Goal: Find contact information: Find contact information

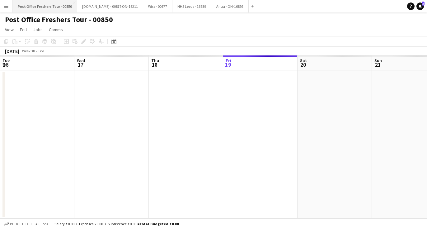
scroll to position [0, 149]
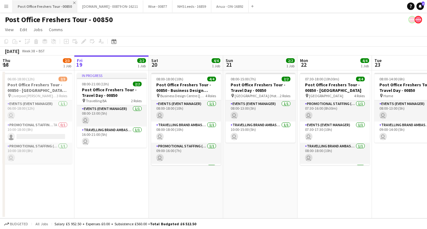
click at [73, 4] on app-icon "Close" at bounding box center [74, 3] width 2 height 2
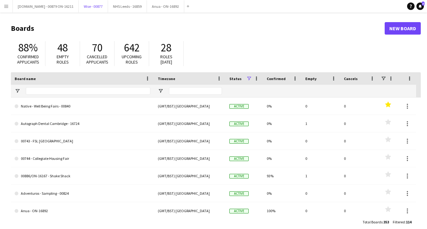
click at [79, 4] on button "Wise - 00877 Close" at bounding box center [93, 6] width 29 height 12
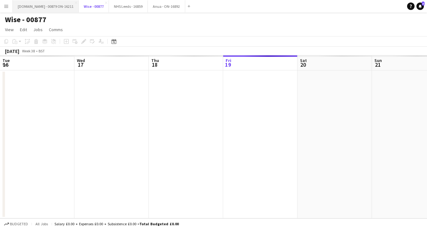
scroll to position [0, 149]
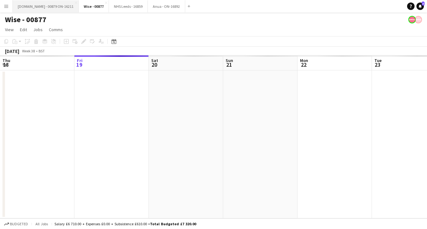
click at [55, 4] on button "Trip.com - 00879 ON-16211 Close" at bounding box center [46, 6] width 66 height 12
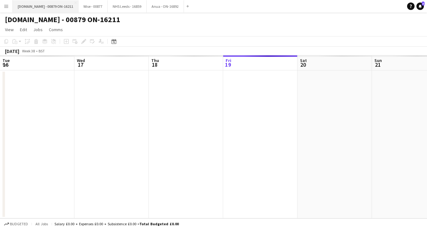
scroll to position [0, 149]
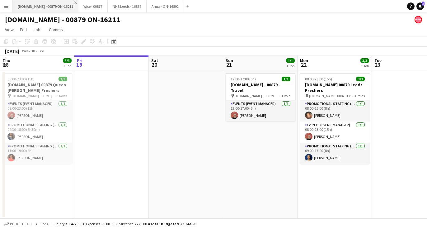
click at [74, 3] on app-icon "Close" at bounding box center [75, 3] width 2 height 2
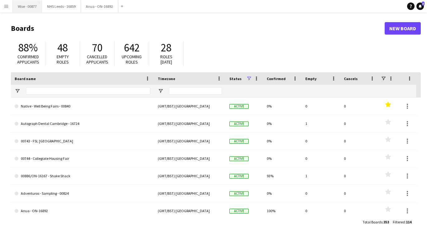
click at [27, 5] on button "Wise - 00877 Close" at bounding box center [27, 6] width 29 height 12
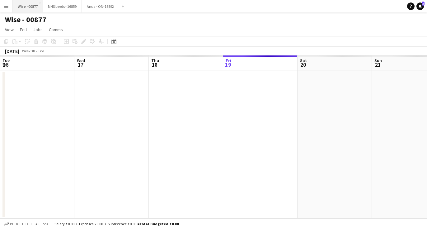
scroll to position [0, 149]
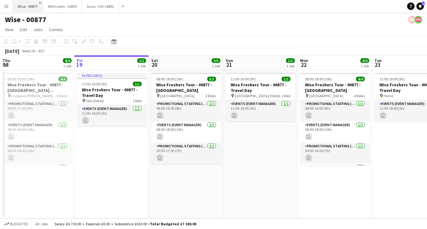
click at [41, 3] on app-icon "Close" at bounding box center [40, 3] width 2 height 2
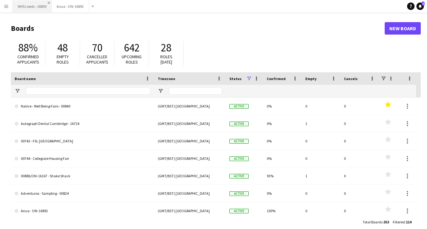
click at [49, 2] on app-icon "Close" at bounding box center [49, 3] width 2 height 2
click at [46, 2] on app-icon "Close" at bounding box center [47, 3] width 2 height 2
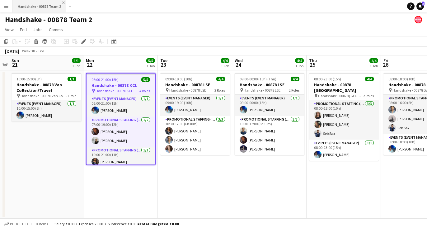
click at [63, 2] on app-icon "Close" at bounding box center [63, 3] width 2 height 2
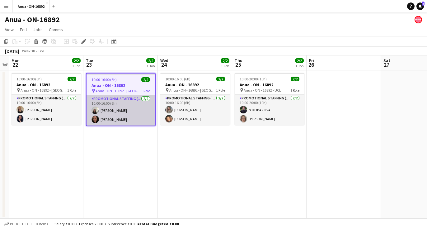
click at [96, 116] on app-user-avatar at bounding box center [94, 118] width 7 height 7
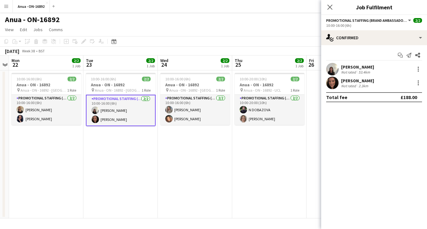
click at [330, 83] on app-user-avatar at bounding box center [332, 83] width 12 height 12
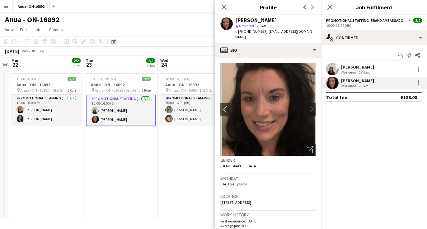
drag, startPoint x: 281, startPoint y: 19, endPoint x: 234, endPoint y: 19, distance: 47.3
click at [234, 19] on div "Jordana Cetiner star Not rated 2.3km t. +447918039057 | jordanacetiner1@hotmail…" at bounding box center [268, 29] width 106 height 28
copy div "Jordana Cetiner"
drag, startPoint x: 262, startPoint y: 31, endPoint x: 236, endPoint y: 30, distance: 25.2
click at [236, 30] on span "t. +447918039057" at bounding box center [251, 31] width 32 height 5
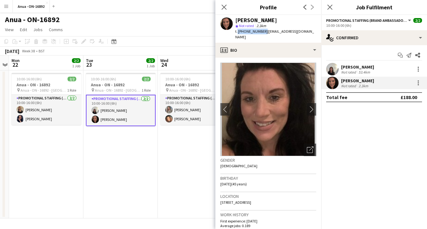
copy span ". +447918039057"
drag, startPoint x: 314, startPoint y: 30, endPoint x: 265, endPoint y: 34, distance: 48.9
click at [265, 34] on div "Jordana Cetiner star Not rated 2.3km t. +447918039057 | jordanacetiner1@hotmail…" at bounding box center [268, 29] width 106 height 28
click at [305, 35] on div "Jordana Cetiner star Not rated 2.3km t. +447918039057 | jordanacetiner1@hotmail…" at bounding box center [268, 29] width 106 height 28
drag, startPoint x: 313, startPoint y: 32, endPoint x: 264, endPoint y: 34, distance: 49.2
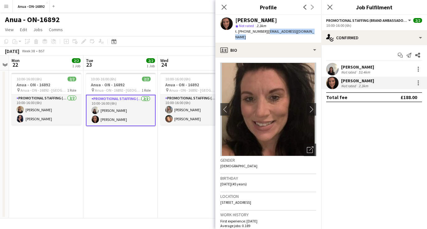
click at [264, 34] on div "Jordana Cetiner star Not rated 2.3km t. +447918039057 | jordanacetiner1@hotmail…" at bounding box center [268, 29] width 106 height 28
copy span "jordanacetiner1@hotmail.com"
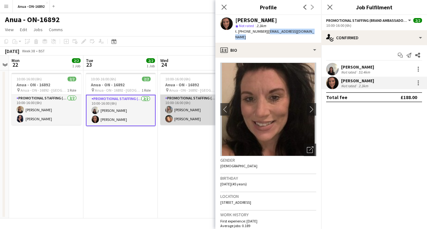
click at [170, 108] on app-user-avatar at bounding box center [168, 109] width 7 height 7
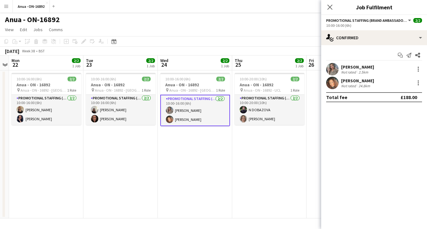
click at [337, 69] on app-user-avatar at bounding box center [332, 69] width 12 height 12
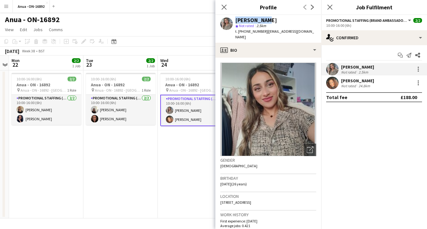
drag, startPoint x: 267, startPoint y: 20, endPoint x: 223, endPoint y: 19, distance: 43.9
click at [223, 19] on div "Eima Karim star Not rated 2.5km t. +447938182451 | eima_karim@hotmail.co.uk" at bounding box center [268, 29] width 106 height 28
copy div "Eima Karim"
drag, startPoint x: 262, startPoint y: 33, endPoint x: 238, endPoint y: 34, distance: 23.7
click at [238, 34] on div "t. +447938182451 | eima_karim@hotmail.co.uk" at bounding box center [275, 34] width 81 height 11
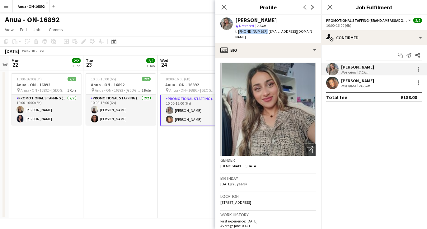
copy span "+447938182451"
drag, startPoint x: 309, startPoint y: 30, endPoint x: 265, endPoint y: 32, distance: 43.6
click at [265, 32] on div "Eima Karim star Not rated 2.5km t. +447938182451 | eima_karim@hotmail.co.uk" at bounding box center [268, 29] width 106 height 28
copy span "eima_karim@hotmail.co.uk"
click at [172, 117] on app-user-avatar at bounding box center [169, 118] width 7 height 7
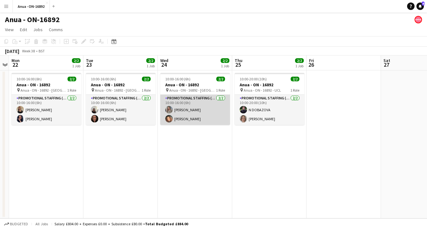
click at [204, 113] on app-card-role "Promotional Staffing (Brand Ambassadors) 2/2 10:00-16:00 (6h) Eima Karim Kimber…" at bounding box center [195, 110] width 70 height 30
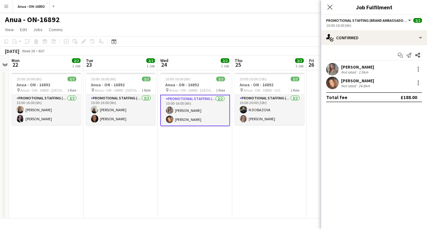
click at [333, 83] on app-user-avatar at bounding box center [332, 83] width 12 height 12
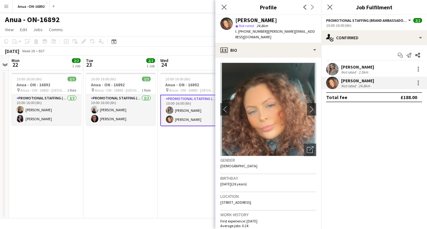
click at [231, 22] on app-user-avatar at bounding box center [226, 23] width 12 height 12
drag, startPoint x: 281, startPoint y: 22, endPoint x: 235, endPoint y: 22, distance: 46.3
click at [235, 22] on div "Kimberley Osman" at bounding box center [275, 20] width 81 height 6
copy div "Kimberley Osman"
drag, startPoint x: 262, startPoint y: 31, endPoint x: 238, endPoint y: 33, distance: 23.4
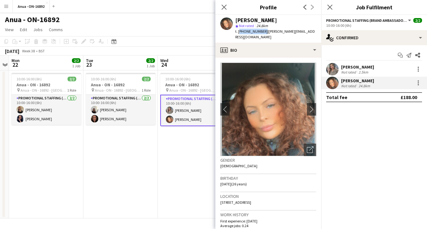
click at [238, 33] on span "t. +447933686236" at bounding box center [251, 31] width 32 height 5
copy span "+447933686236"
drag, startPoint x: 305, startPoint y: 31, endPoint x: 264, endPoint y: 34, distance: 41.1
click at [264, 34] on div "Kimberley Osman star Not rated 24.8km t. +447933686236 | kimberley.ao.98@gmail.…" at bounding box center [268, 29] width 106 height 28
copy span "kimberley.ao.98@gmail.com"
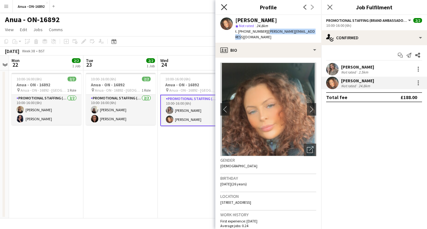
click at [221, 7] on icon "Close pop-in" at bounding box center [224, 7] width 6 height 6
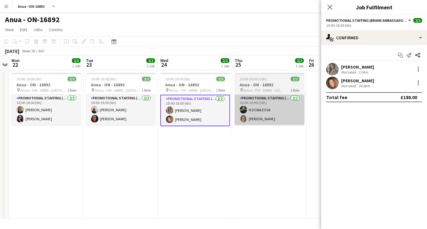
click at [267, 115] on app-card-role "Promotional Staffing (Brand Ambassadors) 2/2 10:00-20:00 (10h) N DOBAZOVA Aleks…" at bounding box center [270, 110] width 70 height 30
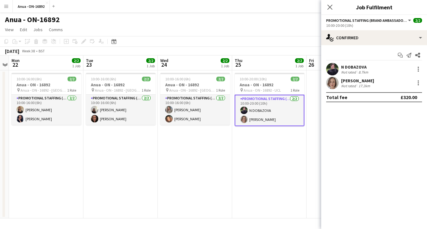
click at [332, 68] on app-user-avatar at bounding box center [332, 69] width 12 height 12
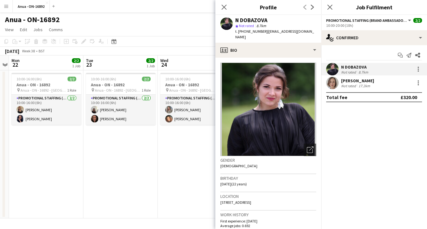
drag, startPoint x: 274, startPoint y: 21, endPoint x: 225, endPoint y: 22, distance: 49.5
click at [225, 22] on div "N DOBAZOVA star Not rated 8.7km t. +447501091904 | niyamdobazova@gmail.com" at bounding box center [268, 29] width 106 height 28
copy div "N DOBAZOVA"
drag, startPoint x: 262, startPoint y: 31, endPoint x: 239, endPoint y: 33, distance: 23.4
click at [239, 33] on span "t. +447501091904" at bounding box center [251, 31] width 32 height 5
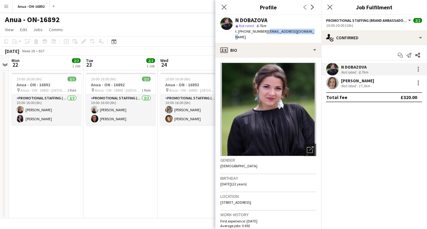
drag, startPoint x: 313, startPoint y: 31, endPoint x: 265, endPoint y: 33, distance: 47.9
click at [265, 33] on div "N DOBAZOVA star Not rated 8.7km t. +447501091904 | niyamdobazova@gmail.com" at bounding box center [268, 29] width 106 height 28
click at [329, 83] on app-user-avatar at bounding box center [332, 83] width 12 height 12
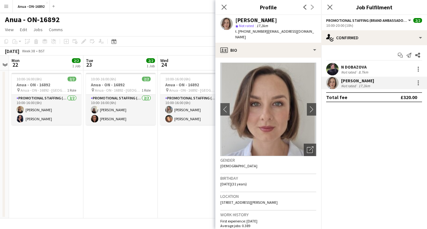
drag, startPoint x: 281, startPoint y: 17, endPoint x: 238, endPoint y: 23, distance: 43.9
click at [238, 23] on div "Aleksandra Burak" at bounding box center [275, 20] width 81 height 6
click at [270, 18] on div "Aleksandra Burak" at bounding box center [256, 20] width 42 height 6
drag, startPoint x: 283, startPoint y: 20, endPoint x: 231, endPoint y: 20, distance: 51.9
click at [231, 20] on div "Aleksandra Burak star Not rated 17.2km t. +447963552071 | aleksbpro@gmail.com" at bounding box center [268, 29] width 106 height 28
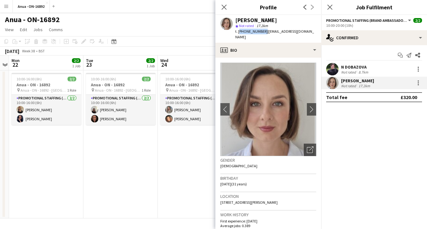
drag, startPoint x: 261, startPoint y: 32, endPoint x: 239, endPoint y: 32, distance: 22.1
click at [239, 32] on span "t. +447963552071" at bounding box center [251, 31] width 32 height 5
drag, startPoint x: 305, startPoint y: 36, endPoint x: 295, endPoint y: 35, distance: 9.6
click at [295, 35] on app-profile-header "Aleksandra Burak star Not rated 17.2km t. +447963552071 | aleksbpro@gmail.com" at bounding box center [268, 29] width 106 height 28
drag, startPoint x: 302, startPoint y: 31, endPoint x: 265, endPoint y: 33, distance: 36.8
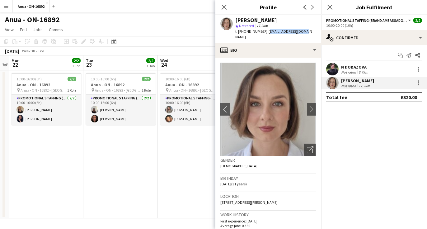
click at [265, 33] on div "Aleksandra Burak star Not rated 17.2km t. +447963552071 | aleksbpro@gmail.com" at bounding box center [268, 29] width 106 height 28
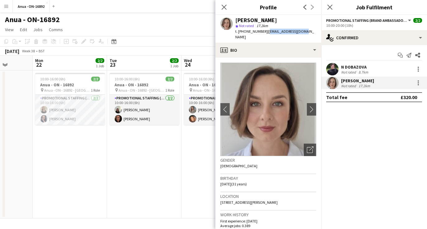
scroll to position [0, 190]
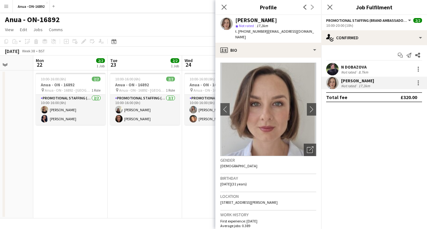
click at [198, 15] on div "Anua - ON-16892" at bounding box center [213, 18] width 427 height 12
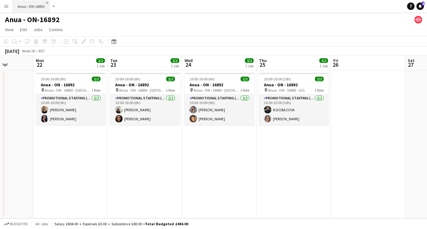
click at [46, 2] on app-icon "Close" at bounding box center [47, 3] width 2 height 2
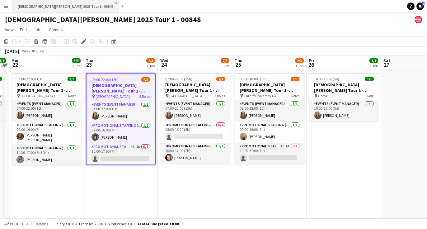
click at [114, 2] on app-icon "Close" at bounding box center [115, 3] width 2 height 2
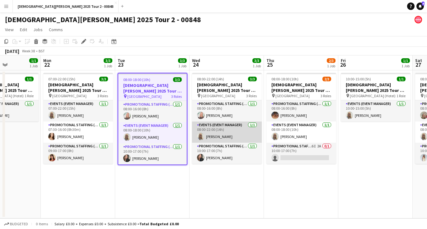
scroll to position [0, 176]
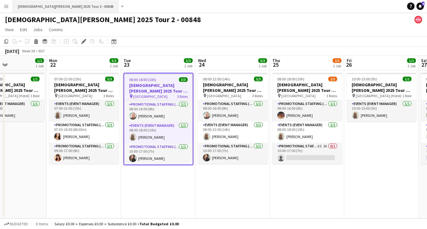
click at [70, 2] on button "[DEMOGRAPHIC_DATA][PERSON_NAME] 2025 Tour 2 - 00848 Close" at bounding box center [66, 6] width 106 height 12
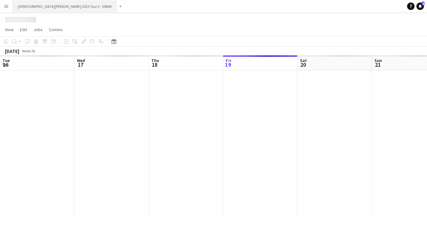
scroll to position [0, 149]
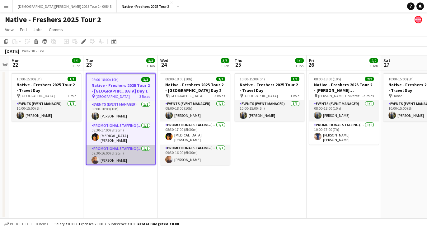
click at [96, 156] on app-user-avatar at bounding box center [94, 159] width 7 height 7
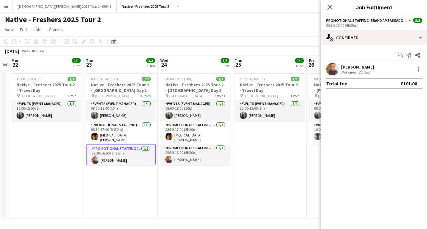
click at [334, 70] on app-user-avatar at bounding box center [332, 69] width 12 height 12
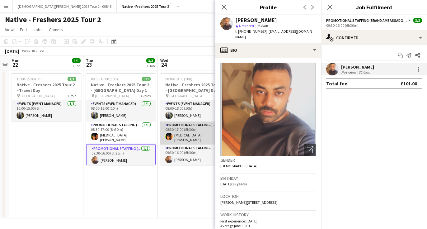
click at [170, 136] on app-user-avatar at bounding box center [168, 135] width 7 height 7
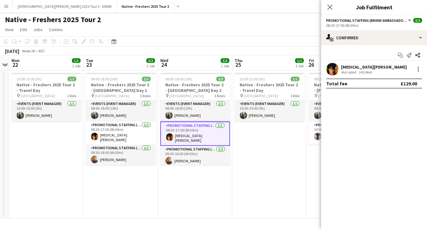
click at [334, 68] on app-user-avatar at bounding box center [332, 69] width 12 height 12
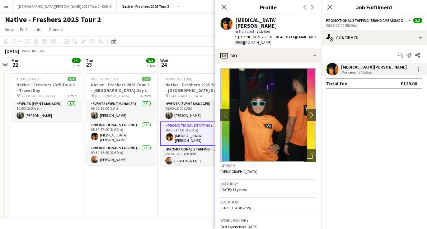
click at [332, 68] on app-user-avatar at bounding box center [332, 69] width 12 height 12
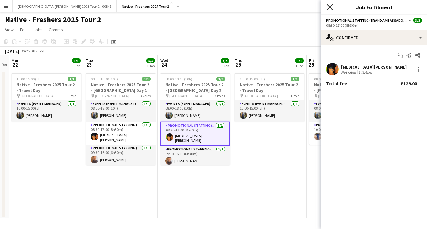
click at [330, 8] on icon at bounding box center [330, 7] width 6 height 6
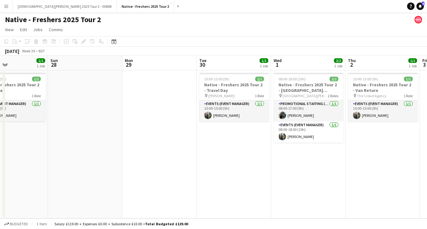
scroll to position [0, 194]
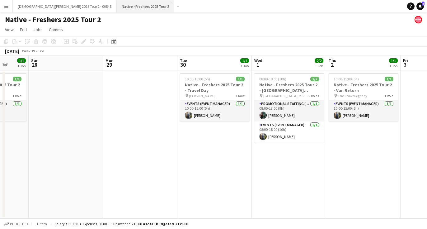
click at [125, 3] on button "Native - Freshers 2025 Tour 2 Close" at bounding box center [146, 6] width 58 height 12
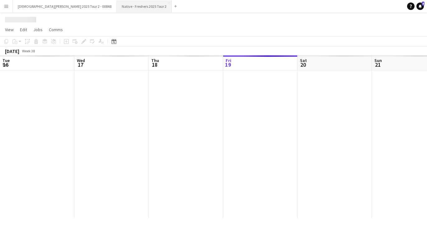
scroll to position [0, 149]
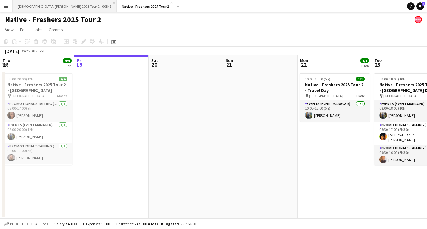
click at [113, 2] on app-icon "Close" at bounding box center [114, 3] width 2 height 2
click at [64, 2] on button "Native - Freshers 2025 Tour 2 Close" at bounding box center [42, 6] width 58 height 12
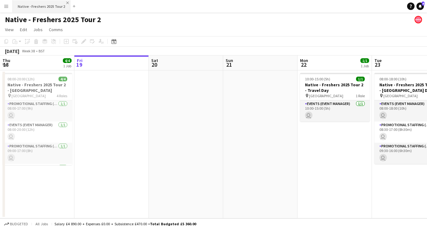
click at [66, 3] on app-icon "Close" at bounding box center [67, 3] width 2 height 2
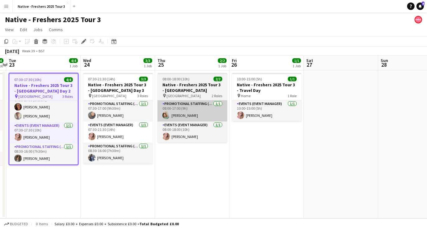
scroll to position [0, 217]
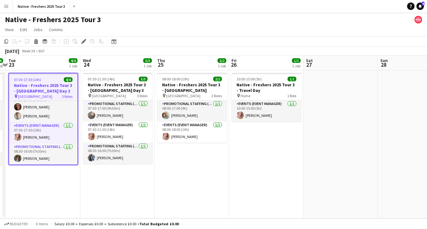
click at [186, 25] on app-page-menu "View Day view expanded Day view collapsed Month view Date picker Jump to today …" at bounding box center [213, 30] width 427 height 12
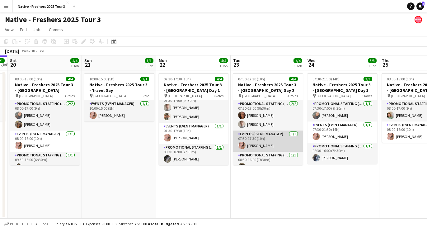
scroll to position [8, 0]
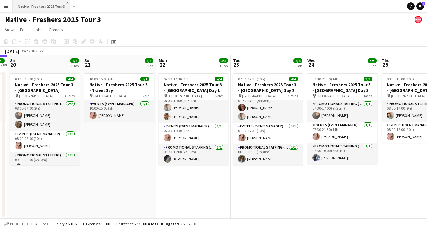
click at [66, 3] on app-icon "Close" at bounding box center [67, 3] width 2 height 2
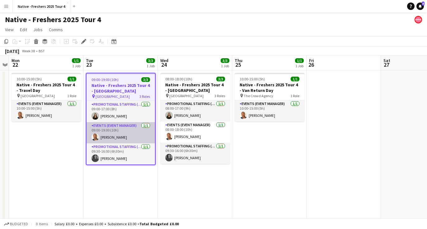
click at [95, 137] on app-user-avatar at bounding box center [94, 136] width 7 height 7
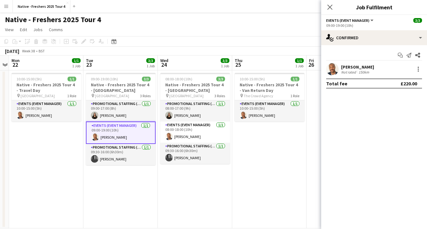
click at [334, 69] on app-user-avatar at bounding box center [332, 69] width 12 height 12
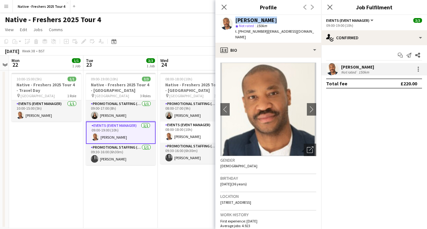
drag, startPoint x: 273, startPoint y: 22, endPoint x: 233, endPoint y: 20, distance: 39.9
click at [233, 20] on div "[PERSON_NAME] star Not rated 150km t. [PHONE_NUMBER] | [EMAIL_ADDRESS][DOMAIN_N…" at bounding box center [268, 29] width 106 height 28
copy div "[PERSON_NAME]"
click at [221, 5] on icon at bounding box center [224, 7] width 6 height 6
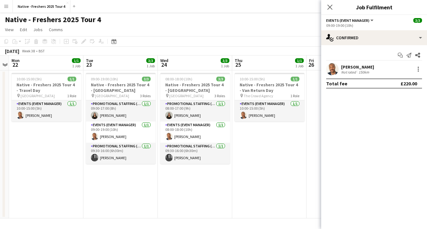
click at [120, 18] on div "Native - Freshers 2025 Tour 4" at bounding box center [213, 18] width 427 height 12
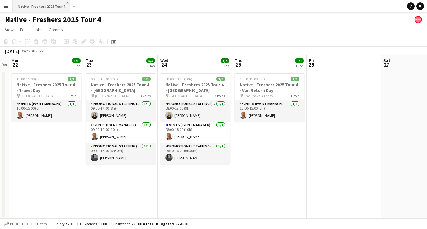
click at [66, 2] on app-icon "Close" at bounding box center [67, 3] width 2 height 2
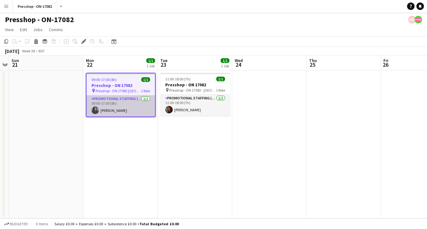
click at [124, 109] on app-card-role "Promotional Staffing (Brand Ambassadors) [DATE] 09:00-17:00 (8h) [PERSON_NAME]" at bounding box center [120, 105] width 68 height 21
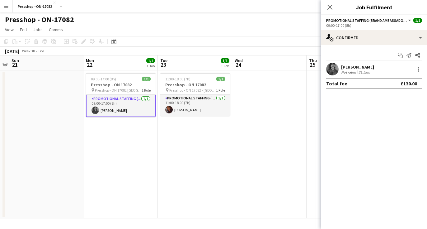
click at [288, 69] on app-board-header-date "Wed 24" at bounding box center [269, 62] width 74 height 15
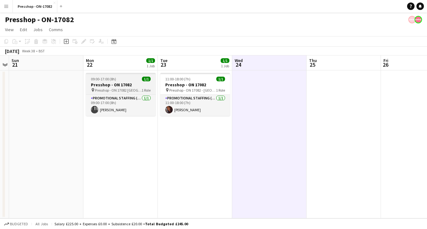
click at [134, 87] on div "pin Presshop - ON 17082 London 1 Role" at bounding box center [121, 89] width 70 height 5
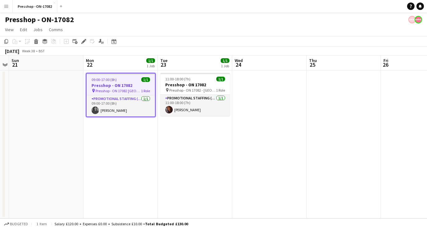
click at [136, 87] on h3 "Presshop - ON 17082" at bounding box center [120, 85] width 68 height 6
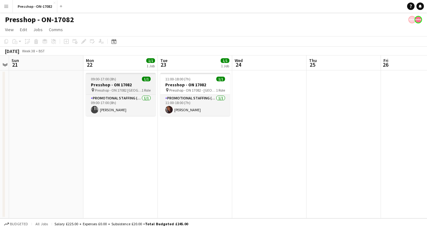
click at [140, 92] on div "pin Presshop - ON 17082 London 1 Role" at bounding box center [121, 89] width 70 height 5
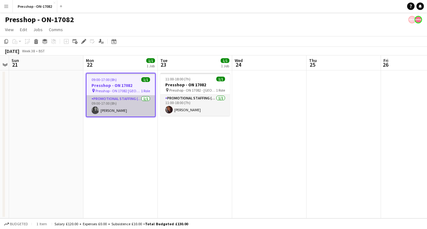
click at [96, 110] on app-user-avatar at bounding box center [94, 109] width 7 height 7
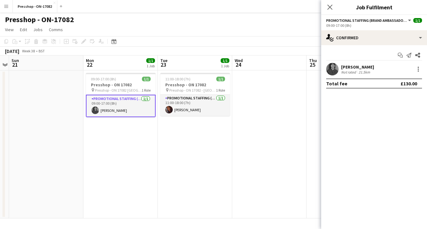
click at [337, 65] on app-user-avatar at bounding box center [332, 69] width 12 height 12
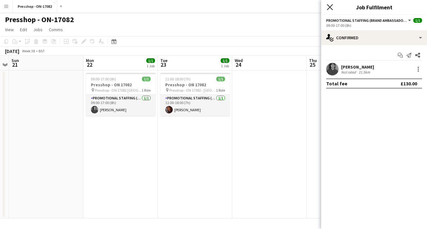
click at [329, 6] on icon "Close pop-in" at bounding box center [330, 7] width 6 height 6
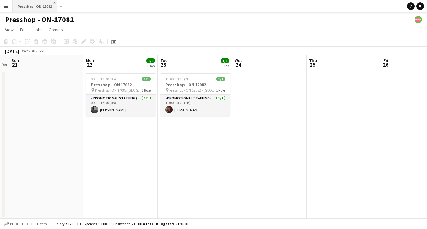
click at [53, 3] on app-icon "Close" at bounding box center [54, 3] width 2 height 2
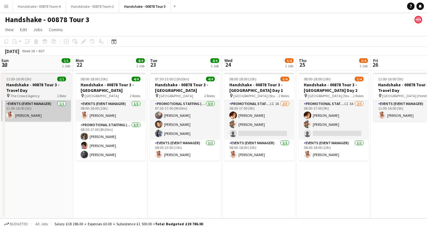
scroll to position [0, 231]
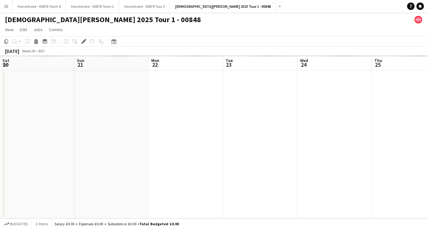
scroll to position [0, 214]
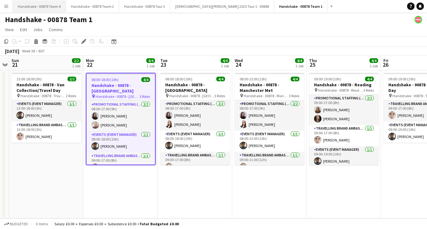
click at [58, 6] on button "Handshake - 00878 Team 4 Close" at bounding box center [39, 6] width 53 height 12
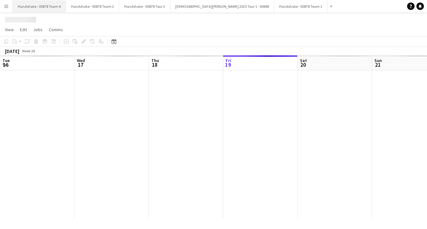
scroll to position [0, 149]
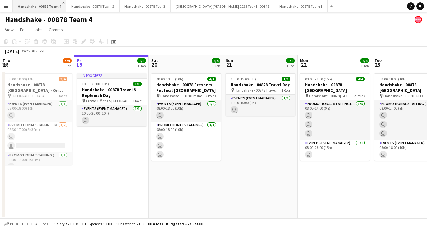
click at [63, 2] on app-icon "Close" at bounding box center [63, 3] width 2 height 2
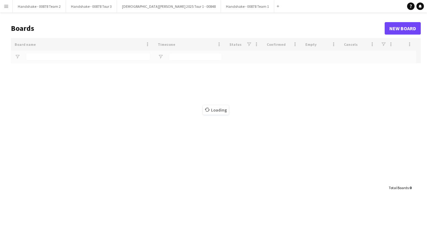
click at [0, 0] on app-icon "Close" at bounding box center [0, 0] width 0 height 0
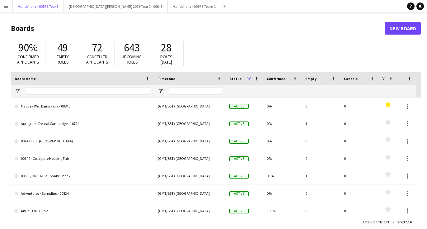
click at [63, 2] on button "Handshake - 00878 Tour 3 Close" at bounding box center [38, 6] width 51 height 12
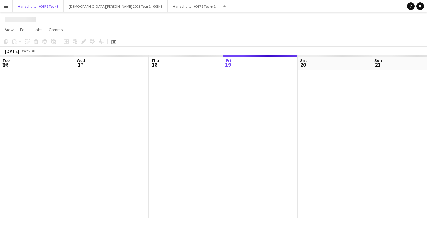
scroll to position [0, 149]
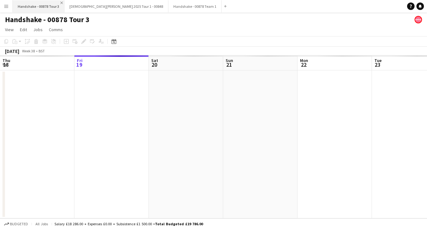
click at [61, 2] on app-icon "Close" at bounding box center [61, 3] width 2 height 2
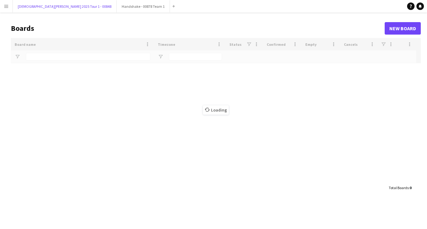
click at [61, 2] on button "Lady Garden 2025 Tour 1 - 00848 Close" at bounding box center [65, 6] width 104 height 12
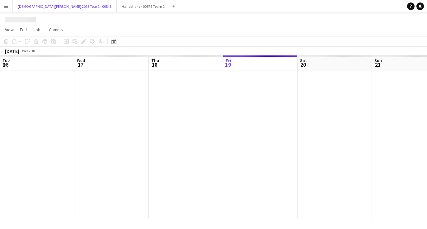
scroll to position [0, 149]
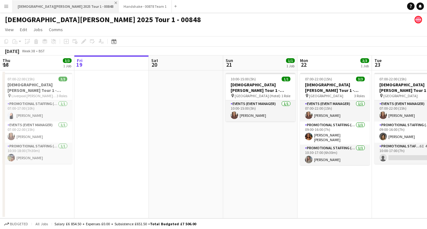
click at [114, 3] on app-icon "Close" at bounding box center [115, 3] width 2 height 2
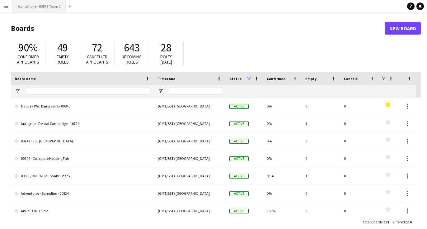
click at [59, 2] on button "Handshake - 00878 Team 1 Close" at bounding box center [39, 6] width 53 height 12
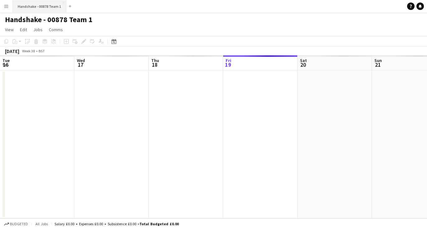
scroll to position [0, 149]
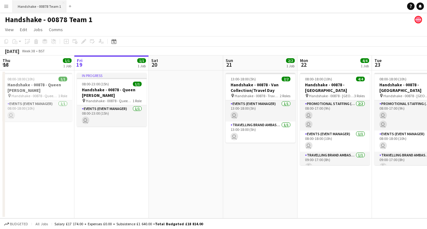
click at [61, 2] on button "Handshake - 00878 Team 1 Close" at bounding box center [39, 6] width 53 height 12
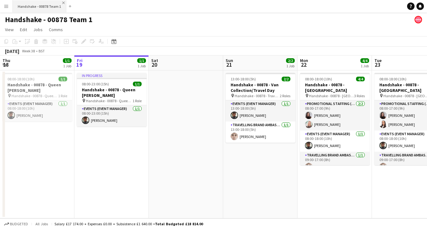
click at [62, 2] on app-icon "Close" at bounding box center [63, 3] width 2 height 2
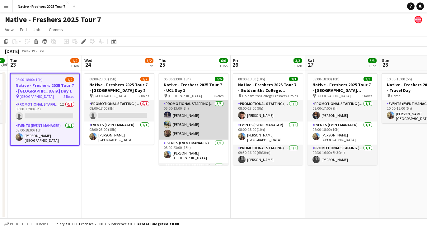
click at [166, 124] on app-user-avatar at bounding box center [167, 123] width 7 height 7
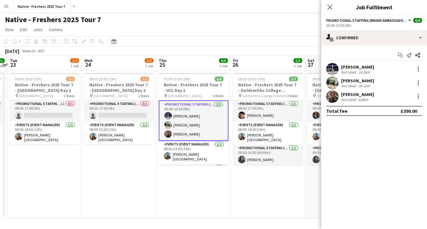
click at [333, 84] on app-user-avatar at bounding box center [332, 83] width 12 height 12
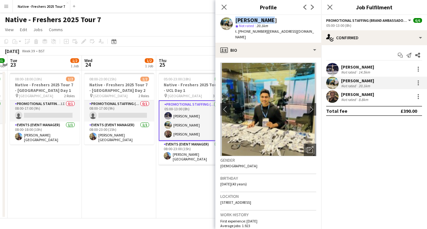
drag, startPoint x: 262, startPoint y: 21, endPoint x: 224, endPoint y: 22, distance: 38.0
click at [224, 22] on div "Ali Saroosh star Not rated 20.1km t. +447900291391 | alisaroosh@yahoo.com" at bounding box center [268, 29] width 106 height 28
copy div "Ali Saroosh"
drag, startPoint x: 262, startPoint y: 33, endPoint x: 239, endPoint y: 31, distance: 22.7
click at [239, 31] on span "t. +447900291391" at bounding box center [251, 31] width 32 height 5
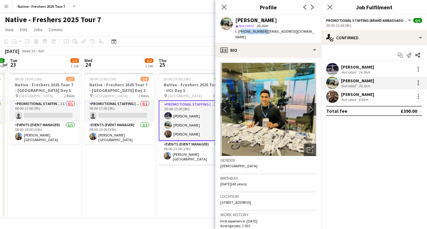
copy span "447900291391"
drag, startPoint x: 303, startPoint y: 31, endPoint x: 265, endPoint y: 32, distance: 38.0
click at [265, 32] on div "Ali Saroosh star Not rated 20.1km t. +447900291391 | alisaroosh@yahoo.com" at bounding box center [268, 29] width 106 height 28
copy span "alisaroosh@yahoo.com"
click at [169, 133] on app-user-avatar at bounding box center [167, 133] width 7 height 7
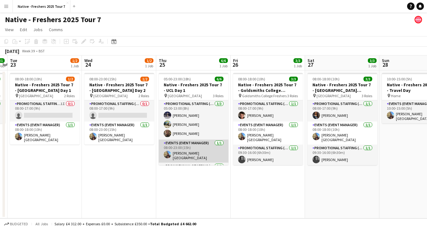
click at [179, 142] on app-card-role "Events (Event Manager) 1/1 08:00-23:00 (15h) Aimee Durston - Heseltine" at bounding box center [194, 150] width 70 height 23
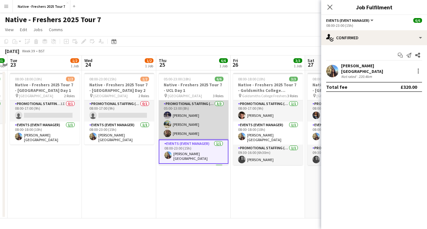
click at [186, 129] on app-card-role "Promotional Staffing (Brand Ambassadors) 3/3 05:00-13:00 (8h) Brandon Cooper Al…" at bounding box center [194, 119] width 70 height 39
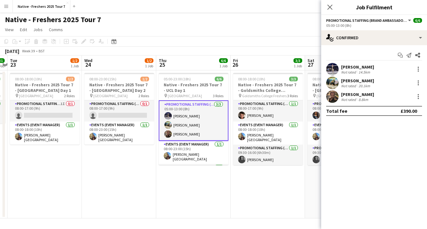
click at [331, 94] on app-user-avatar at bounding box center [332, 96] width 12 height 12
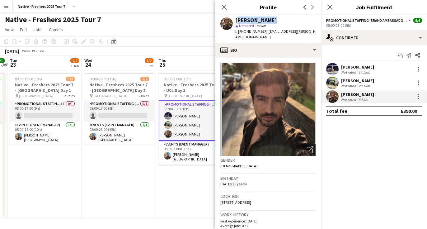
drag, startPoint x: 278, startPoint y: 22, endPoint x: 236, endPoint y: 21, distance: 41.7
click at [236, 21] on div "Pablo Duarte" at bounding box center [275, 20] width 81 height 6
copy div "Pablo Duarte"
drag, startPoint x: 262, startPoint y: 30, endPoint x: 239, endPoint y: 31, distance: 22.7
click at [239, 31] on span "t. +447443966578" at bounding box center [251, 31] width 32 height 5
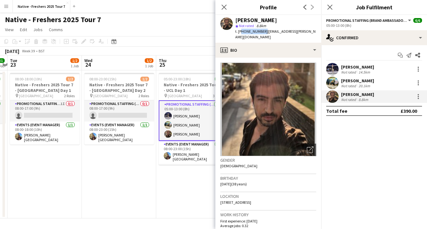
copy span "447443966578"
drag, startPoint x: 311, startPoint y: 31, endPoint x: 265, endPoint y: 33, distance: 45.5
click at [265, 33] on div "Pablo Duarte star Not rated 8.8km t. +447443966578 | uk.pablo.duarte@gmail.com" at bounding box center [268, 29] width 106 height 28
copy span "uk.pablo.duarte@gmail.com"
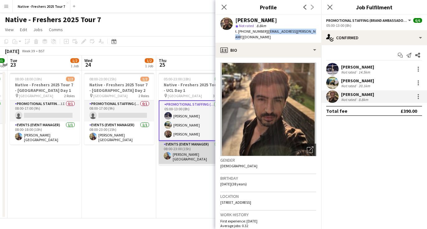
click at [168, 161] on app-card-role "Events (Event Manager) 1/1 08:00-23:00 (15h) Aimee Durston - Heseltine" at bounding box center [194, 152] width 70 height 23
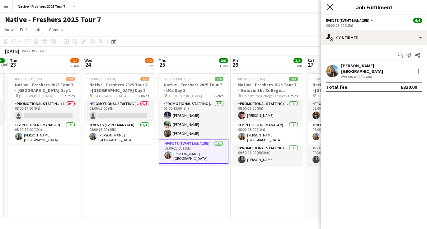
click at [329, 8] on icon at bounding box center [330, 7] width 6 height 6
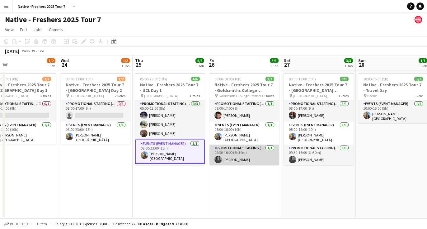
scroll to position [0, 241]
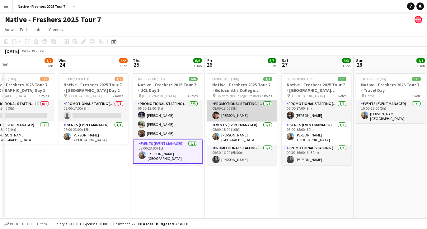
click at [243, 108] on app-card-role "Promotional Staffing (Brand Ambassadors) 1/1 08:00-17:00 (9h) Sebastian Hill" at bounding box center [242, 110] width 70 height 21
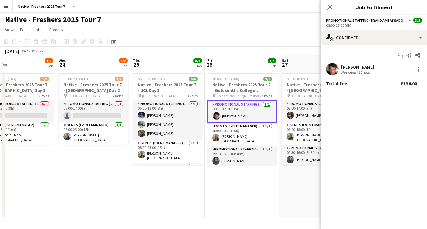
click at [226, 183] on app-date-cell "08:00-18:00 (10h) 3/3 Native - Freshers 2025 Tour 7 - Goldsmiths College Freshe…" at bounding box center [242, 144] width 74 height 148
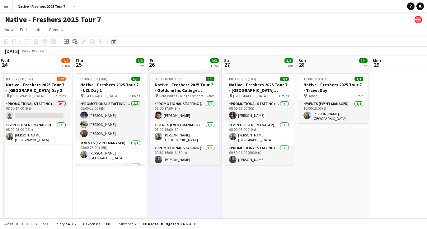
scroll to position [0, 214]
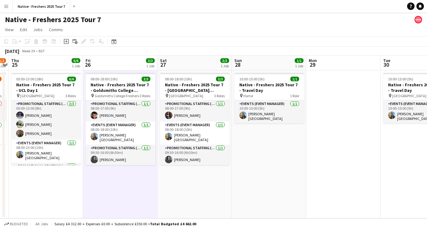
click at [251, 143] on app-date-cell "10:00-15:00 (5h) 1/1 Native - Freshers 2025 Tour 7 - Travel Day pin Home 1 Role…" at bounding box center [269, 144] width 74 height 148
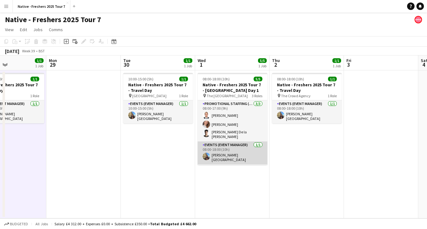
scroll to position [6, 0]
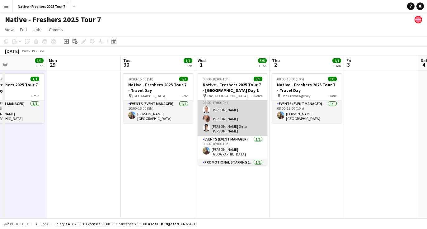
click at [204, 110] on app-user-avatar at bounding box center [205, 109] width 7 height 7
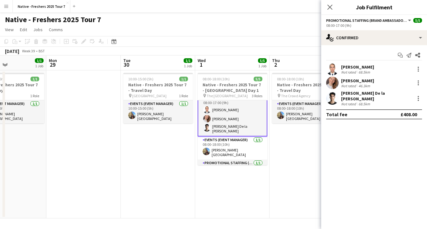
click at [334, 67] on app-user-avatar at bounding box center [332, 69] width 12 height 12
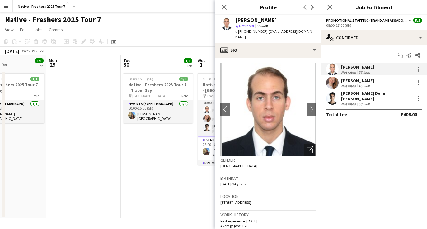
drag, startPoint x: 284, startPoint y: 20, endPoint x: 235, endPoint y: 19, distance: 49.1
click at [235, 19] on div "Angel Gervacio Bido" at bounding box center [275, 20] width 81 height 6
copy div "Angel Gervacio Bido"
drag, startPoint x: 262, startPoint y: 32, endPoint x: 238, endPoint y: 33, distance: 24.0
click at [238, 33] on span "t. +447743312052" at bounding box center [251, 31] width 32 height 5
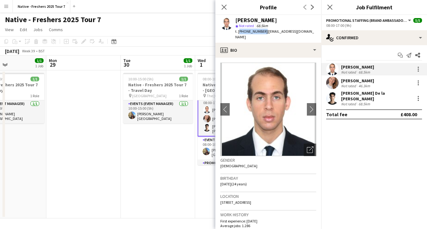
copy span "+447743312052"
drag, startPoint x: 303, startPoint y: 31, endPoint x: 265, endPoint y: 32, distance: 38.3
click at [265, 32] on div "Angel Gervacio Bido star Not rated 68.5km t. +447743312052 | joelghost08@gmail.…" at bounding box center [268, 29] width 106 height 28
copy span "joelghost08@gmail.com"
click at [336, 81] on app-user-avatar at bounding box center [332, 83] width 12 height 12
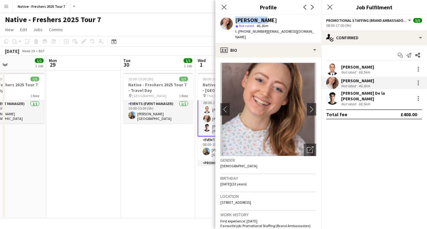
drag, startPoint x: 267, startPoint y: 21, endPoint x: 232, endPoint y: 21, distance: 34.8
click at [232, 21] on div "Emma True star Not rated 46.3km t. +4407854426335 | ejtrue@hotmail.co.uk" at bounding box center [268, 29] width 106 height 28
copy div "Emma True"
drag, startPoint x: 264, startPoint y: 31, endPoint x: 239, endPoint y: 33, distance: 24.9
click at [239, 33] on span "t. +4407854426335" at bounding box center [251, 31] width 32 height 5
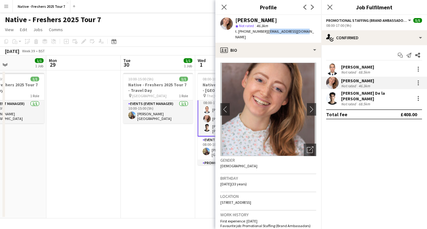
drag, startPoint x: 300, startPoint y: 30, endPoint x: 266, endPoint y: 30, distance: 33.9
click at [266, 30] on span "| ejtrue@hotmail.co.uk" at bounding box center [274, 34] width 79 height 10
click at [332, 97] on app-user-avatar at bounding box center [332, 98] width 12 height 12
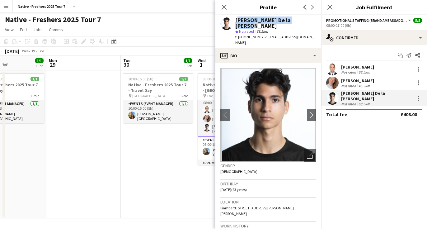
drag, startPoint x: 304, startPoint y: 21, endPoint x: 234, endPoint y: 23, distance: 70.0
click at [234, 23] on div "Adrian De la Rosa Sanchez star Not rated 68.5km t. +447935116862 | 08adrian2@gm…" at bounding box center [268, 31] width 106 height 33
drag, startPoint x: 263, startPoint y: 33, endPoint x: 239, endPoint y: 33, distance: 24.3
click at [239, 34] on div "t. +447935116862 | 08adrian2@gmail.com" at bounding box center [275, 39] width 81 height 11
drag, startPoint x: 301, startPoint y: 30, endPoint x: 265, endPoint y: 33, distance: 36.2
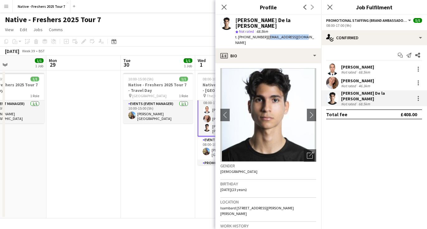
click at [265, 33] on div "Adrian De la Rosa Sanchez star Not rated 68.5km t. +447935116862 | 08adrian2@gm…" at bounding box center [268, 31] width 106 height 33
drag, startPoint x: 262, startPoint y: 32, endPoint x: 239, endPoint y: 34, distance: 23.1
click at [239, 34] on div "t. +447935116862 | 08adrian2@gmail.com" at bounding box center [275, 39] width 81 height 11
drag, startPoint x: 299, startPoint y: 22, endPoint x: 235, endPoint y: 22, distance: 64.4
click at [235, 22] on div "Adrian De la Rosa Sanchez star Not rated 68.5km t. +447935116862 | 08adrian2@gm…" at bounding box center [268, 31] width 106 height 33
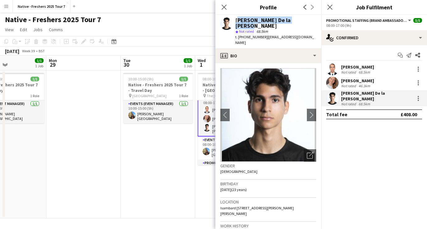
click at [161, 139] on app-date-cell "10:00-15:00 (5h) 1/1 Native - Freshers 2025 Tour 7 - Travel Day pin Brighton 1 …" at bounding box center [158, 144] width 74 height 148
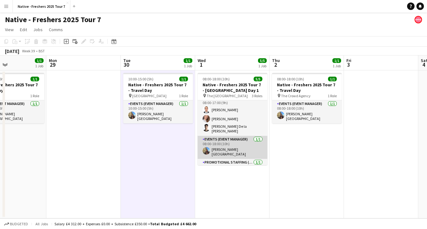
scroll to position [17, 0]
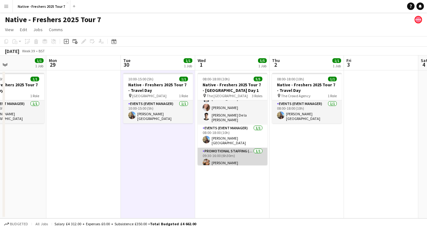
click at [208, 160] on app-user-avatar at bounding box center [205, 162] width 7 height 7
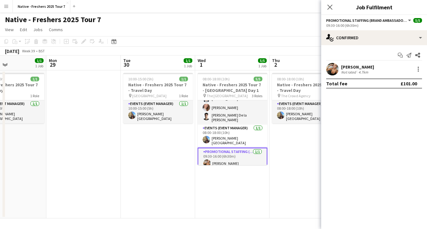
click at [333, 66] on app-user-avatar at bounding box center [332, 69] width 12 height 12
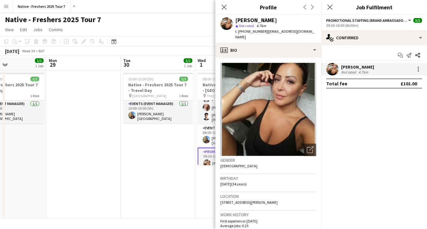
drag, startPoint x: 273, startPoint y: 19, endPoint x: 236, endPoint y: 21, distance: 37.1
click at [236, 21] on div "Havva Kiracoglu" at bounding box center [275, 20] width 81 height 6
drag, startPoint x: 264, startPoint y: 32, endPoint x: 238, endPoint y: 32, distance: 26.1
click at [238, 32] on span "t. +4407538750371" at bounding box center [251, 31] width 32 height 5
drag, startPoint x: 310, startPoint y: 32, endPoint x: 267, endPoint y: 32, distance: 43.2
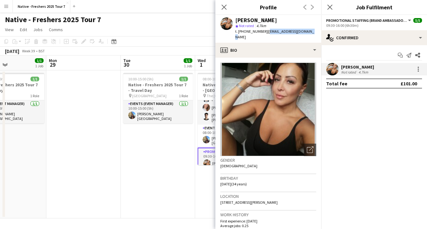
click at [267, 32] on div "Havva Kiracoglu star Not rated 4.7km t. +4407538750371 | havvaevents@hotmail.com" at bounding box center [268, 29] width 106 height 28
click at [159, 136] on app-date-cell "10:00-15:00 (5h) 1/1 Native - Freshers 2025 Tour 7 - Travel Day pin Brighton 1 …" at bounding box center [158, 144] width 74 height 148
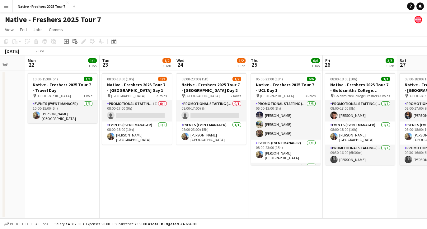
scroll to position [0, 249]
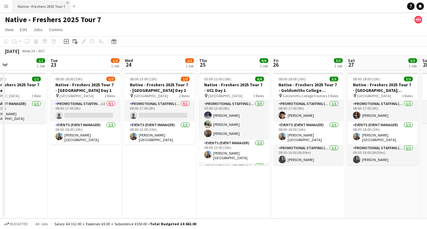
click at [66, 2] on app-icon "Close" at bounding box center [67, 3] width 2 height 2
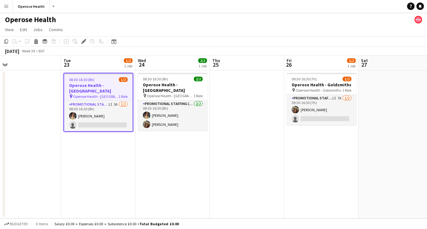
scroll to position [0, 241]
